Goal: Check status: Check status

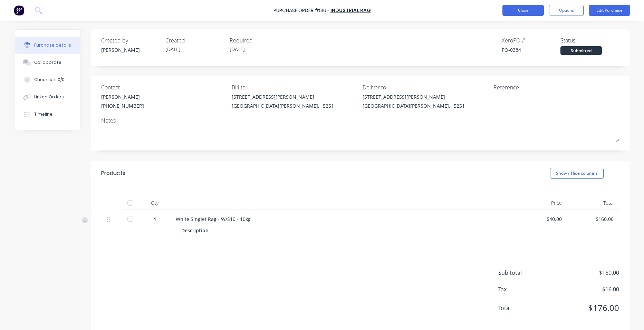
click at [537, 14] on button "Close" at bounding box center [523, 10] width 41 height 11
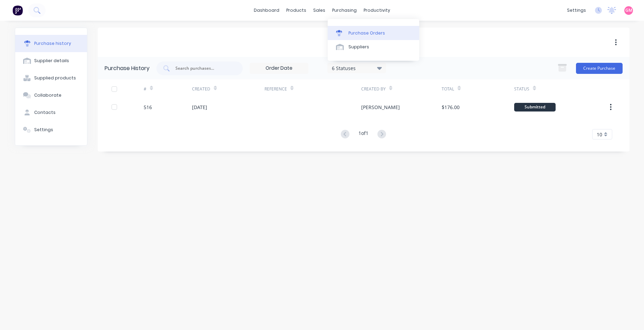
click at [359, 30] on div "Purchase Orders" at bounding box center [367, 33] width 37 height 6
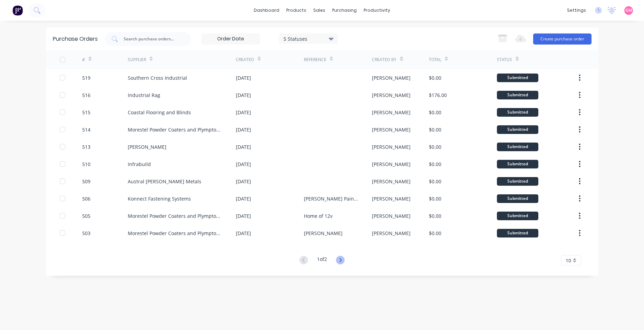
click at [342, 261] on icon at bounding box center [341, 260] width 2 height 4
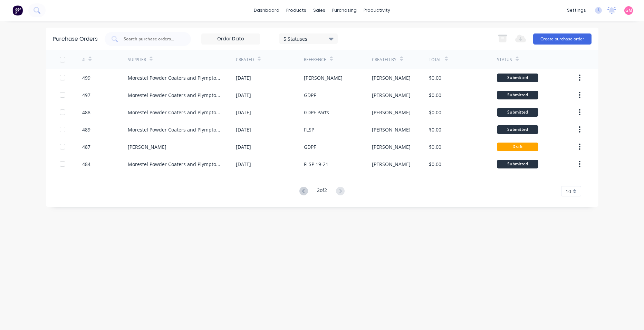
click at [300, 193] on icon at bounding box center [304, 191] width 9 height 9
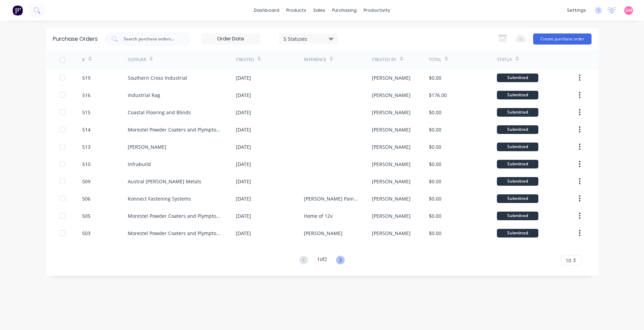
click at [342, 261] on icon at bounding box center [341, 260] width 2 height 4
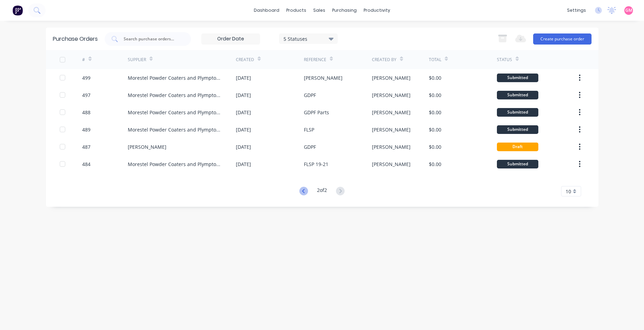
click at [304, 192] on icon at bounding box center [304, 191] width 9 height 9
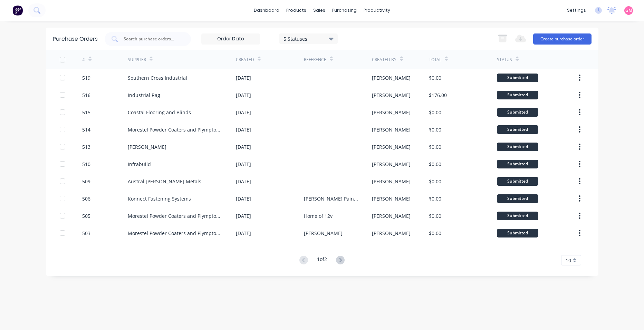
click at [334, 41] on icon at bounding box center [331, 39] width 5 height 8
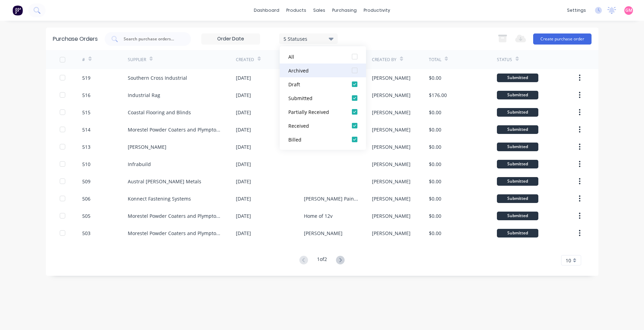
click at [354, 69] on div at bounding box center [355, 71] width 14 height 14
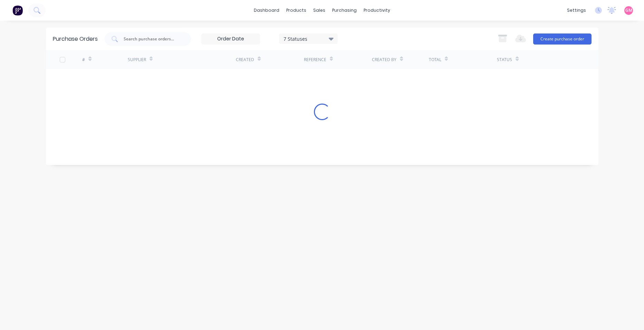
click at [376, 308] on div "Purchase Orders 7 Statuses 7 Statuses Export to Excel (XLSX) Create purchase or…" at bounding box center [322, 176] width 553 height 296
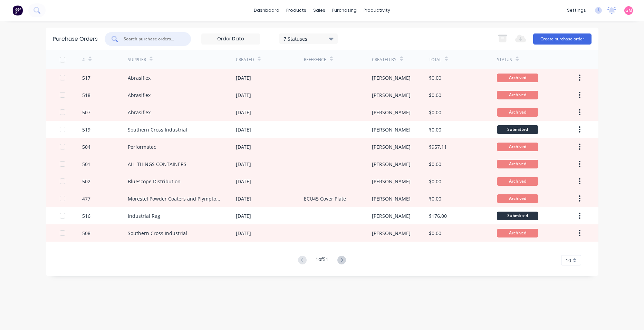
click at [154, 37] on input "text" at bounding box center [151, 39] width 57 height 7
type input "sika"
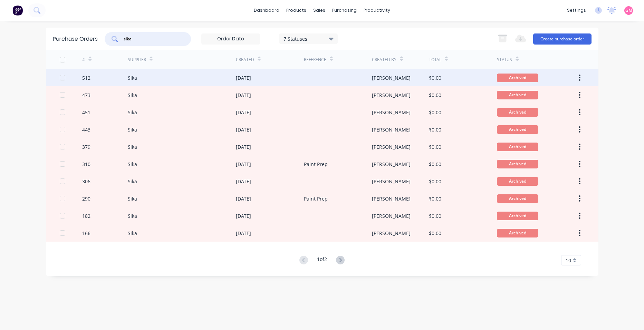
click at [319, 79] on div at bounding box center [338, 77] width 68 height 17
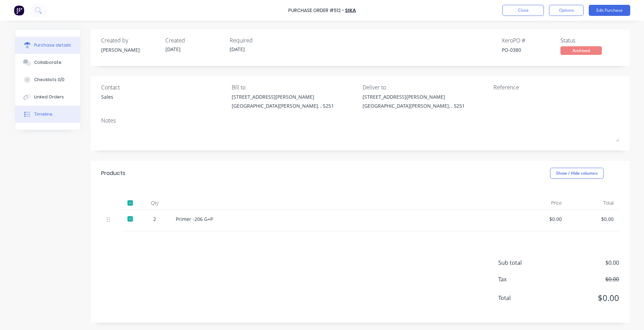
drag, startPoint x: 32, startPoint y: 116, endPoint x: 55, endPoint y: 116, distance: 22.8
click at [33, 116] on button "Timeline" at bounding box center [47, 114] width 65 height 17
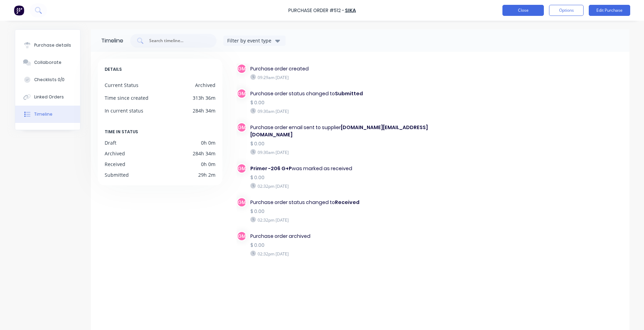
click at [516, 11] on button "Close" at bounding box center [523, 10] width 41 height 11
